Goal: Find specific page/section: Find specific page/section

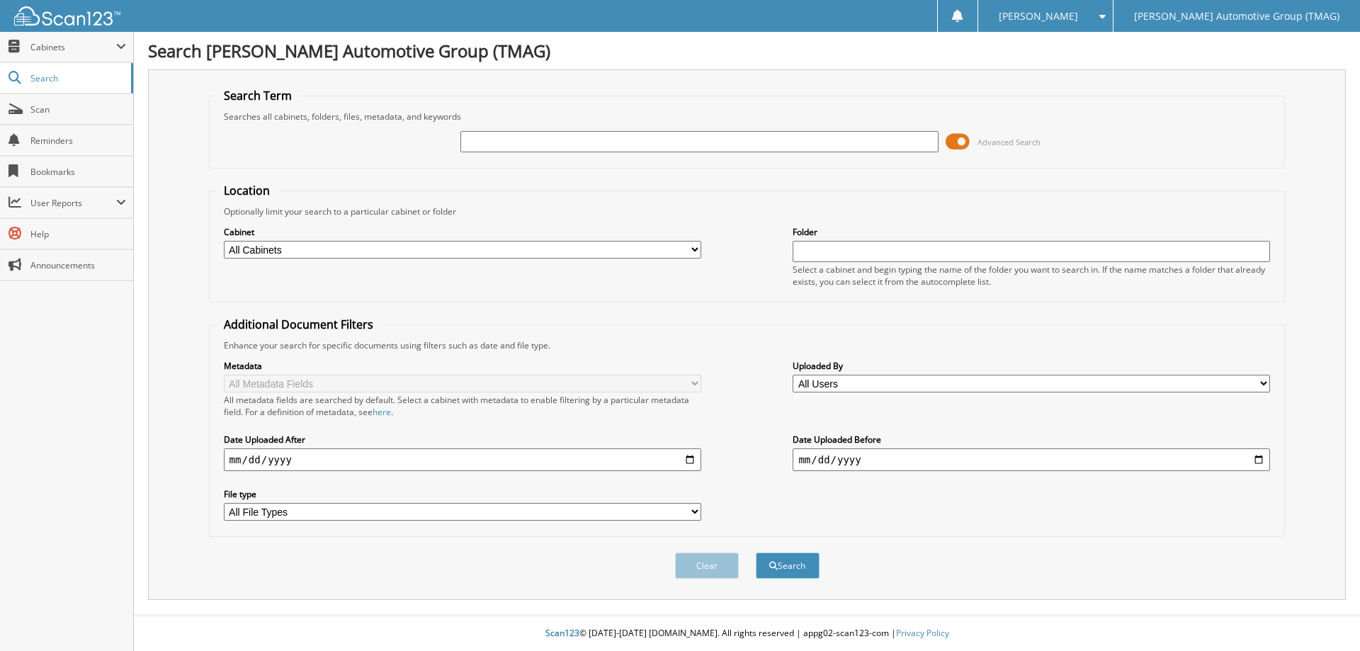
drag, startPoint x: 0, startPoint y: 0, endPoint x: 472, endPoint y: 136, distance: 490.8
click at [475, 142] on input "text" at bounding box center [698, 141] width 477 height 21
type input "721431"
click at [756, 552] on button "Search" at bounding box center [788, 565] width 64 height 26
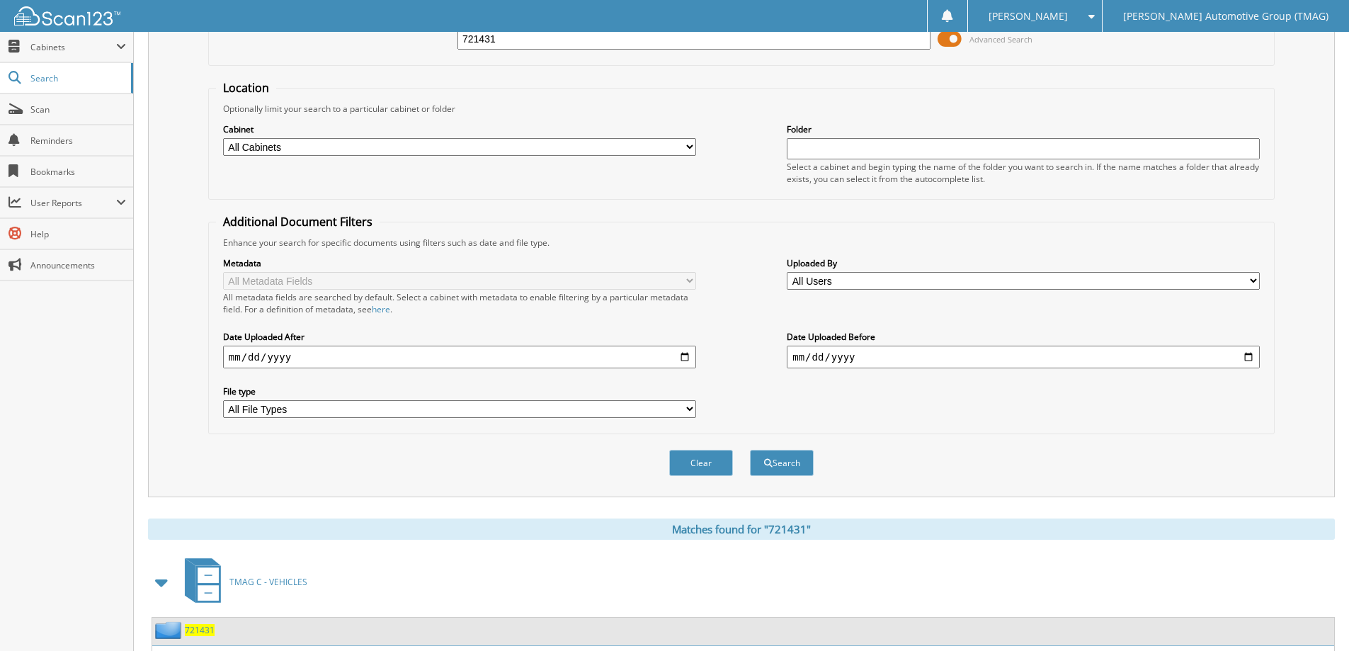
scroll to position [283, 0]
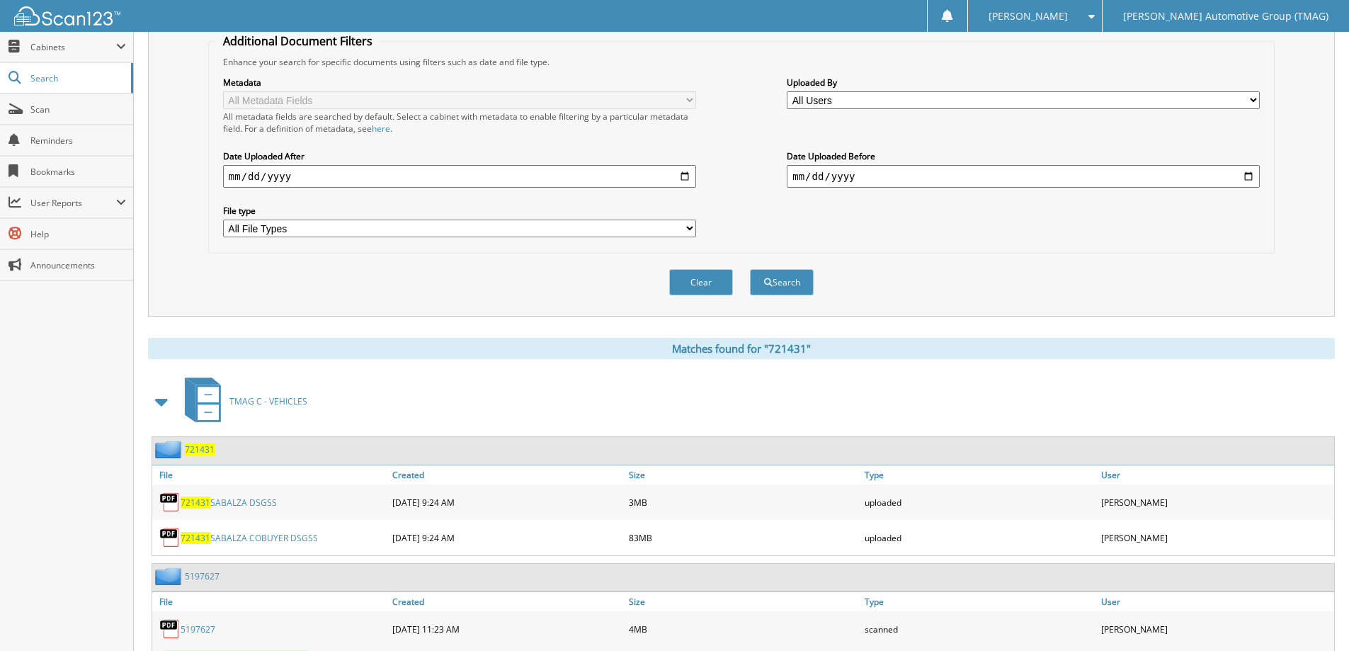
click at [199, 440] on div "721431" at bounding box center [743, 451] width 1182 height 28
click at [199, 443] on div "721431" at bounding box center [183, 449] width 62 height 18
click at [212, 450] on span "721431" at bounding box center [200, 449] width 30 height 12
